Goal: Task Accomplishment & Management: Use online tool/utility

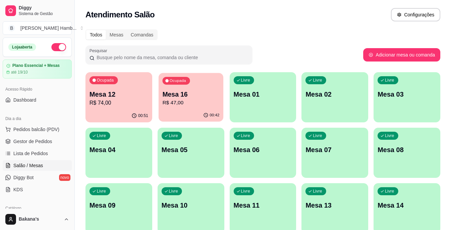
click at [191, 84] on div "Ocupada Mesa 16 R$ 47,00" at bounding box center [191, 91] width 65 height 36
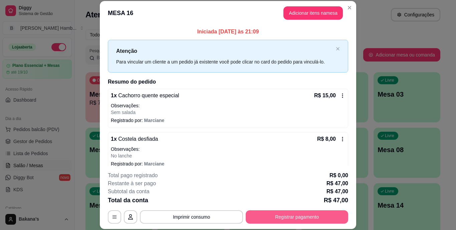
click at [285, 214] on button "Registrar pagamento" at bounding box center [297, 216] width 102 height 13
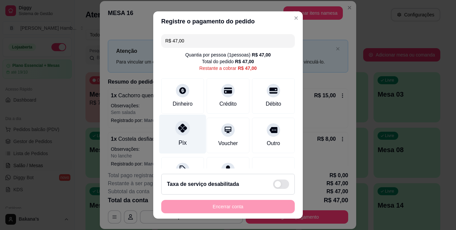
click at [172, 134] on div "Pix" at bounding box center [182, 133] width 47 height 39
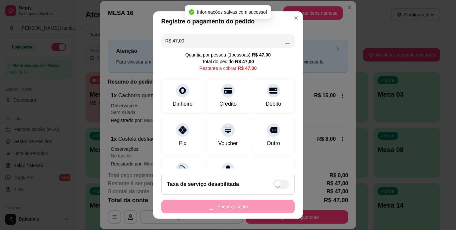
type input "R$ 0,00"
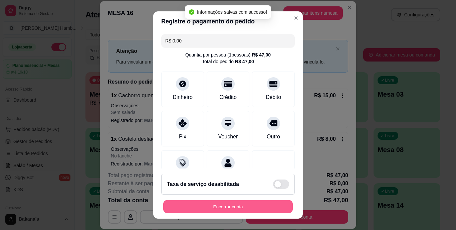
click at [226, 207] on button "Encerrar conta" at bounding box center [228, 206] width 130 height 13
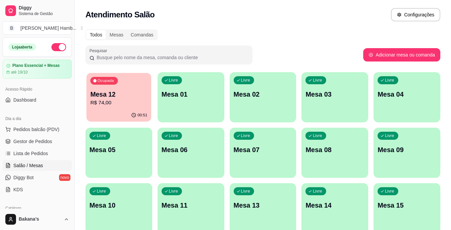
click at [100, 108] on div "Ocupada Mesa 12 R$ 74,00" at bounding box center [118, 91] width 65 height 36
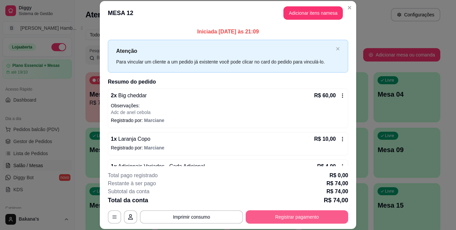
click at [263, 217] on button "Registrar pagamento" at bounding box center [297, 216] width 102 height 13
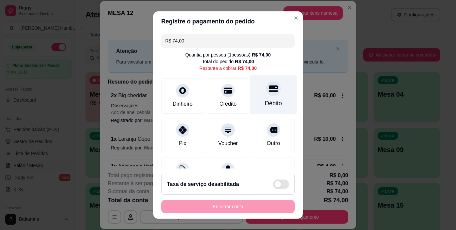
drag, startPoint x: 256, startPoint y: 89, endPoint x: 255, endPoint y: 97, distance: 8.1
click at [266, 89] on div at bounding box center [273, 88] width 15 height 15
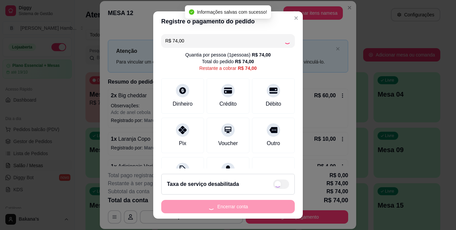
type input "R$ 0,00"
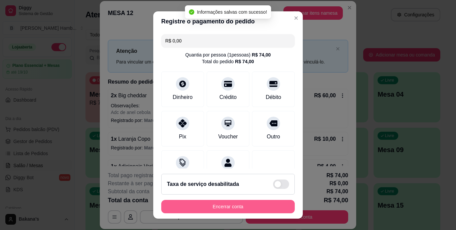
click at [231, 205] on button "Encerrar conta" at bounding box center [228, 206] width 134 height 13
